Goal: Navigation & Orientation: Find specific page/section

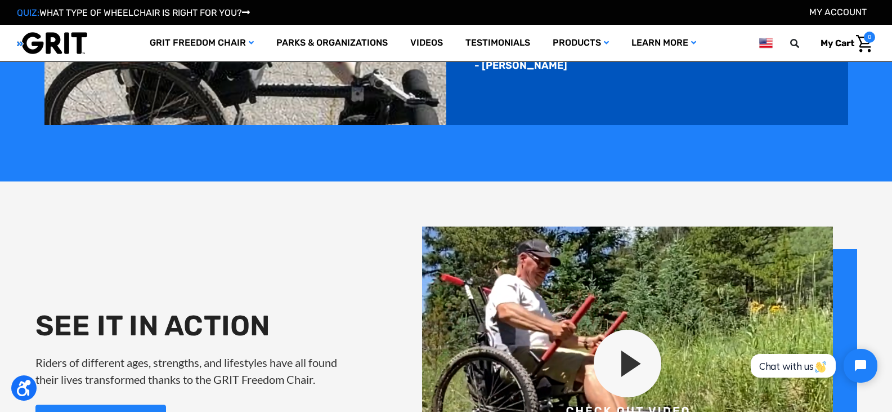
scroll to position [1295, 0]
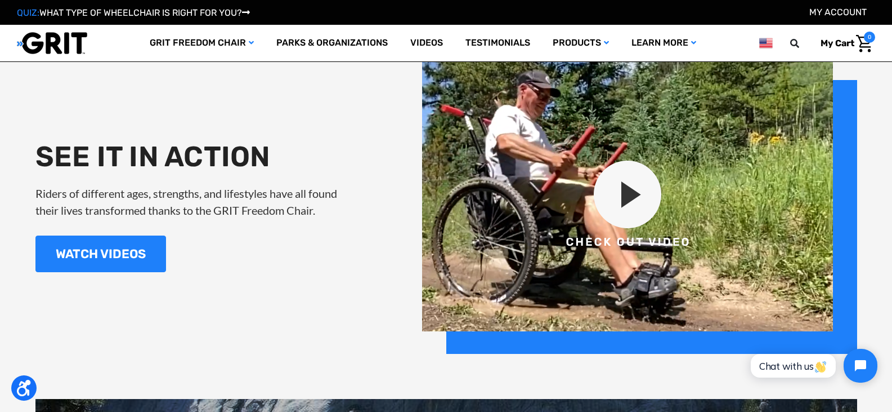
click at [616, 197] on img at bounding box center [639, 205] width 435 height 296
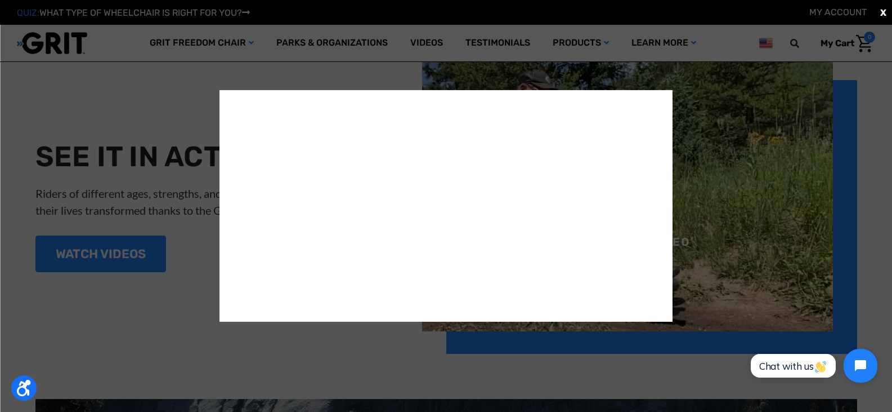
click at [882, 13] on span "X" at bounding box center [883, 13] width 6 height 14
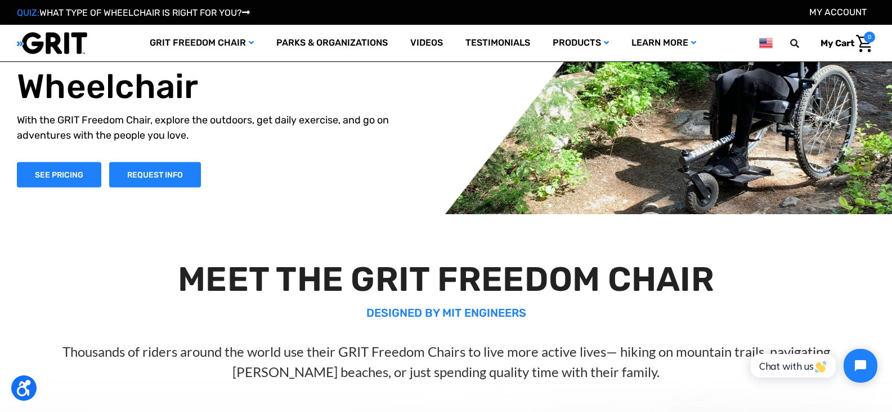
scroll to position [26, 0]
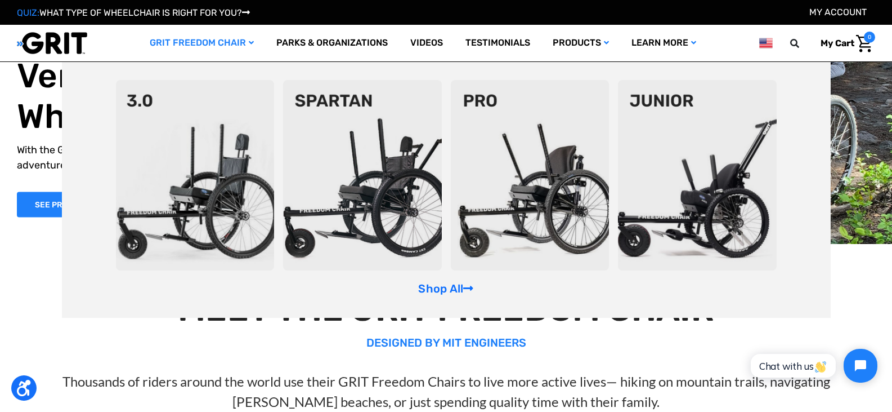
click at [703, 192] on img at bounding box center [697, 175] width 159 height 190
